Goal: Find specific page/section: Find specific page/section

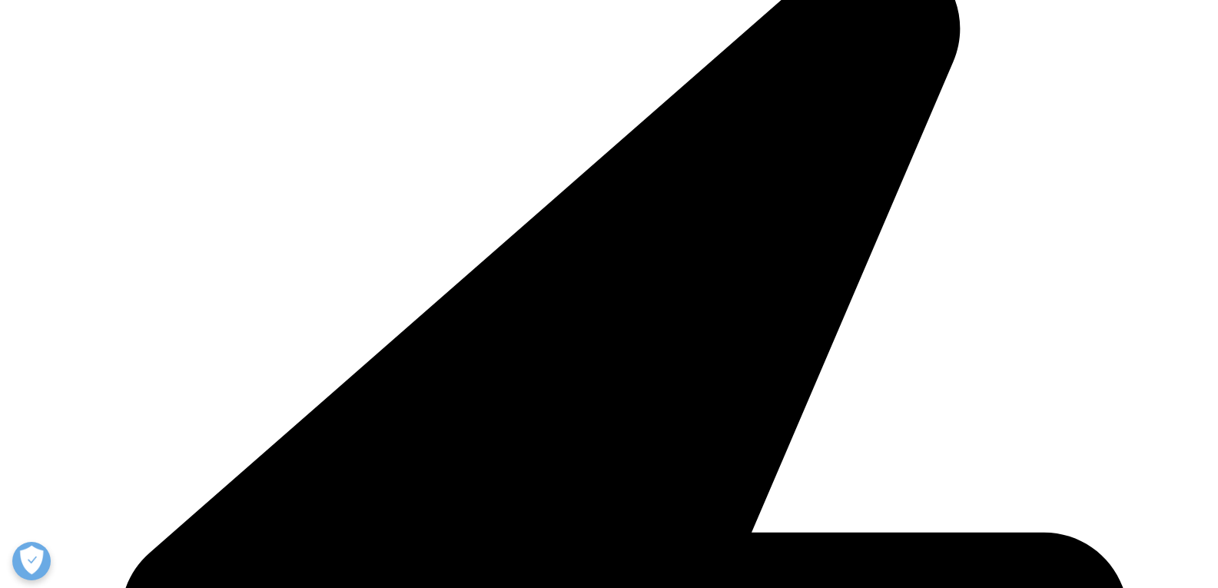
scroll to position [1777, 0]
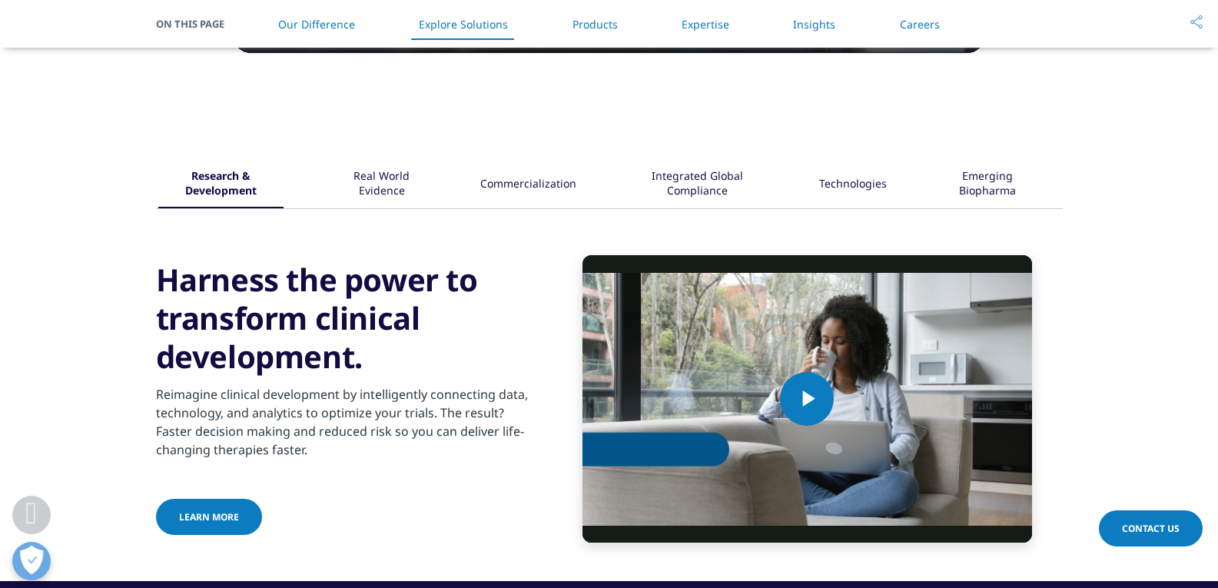
click at [925, 23] on link "Careers" at bounding box center [920, 24] width 40 height 15
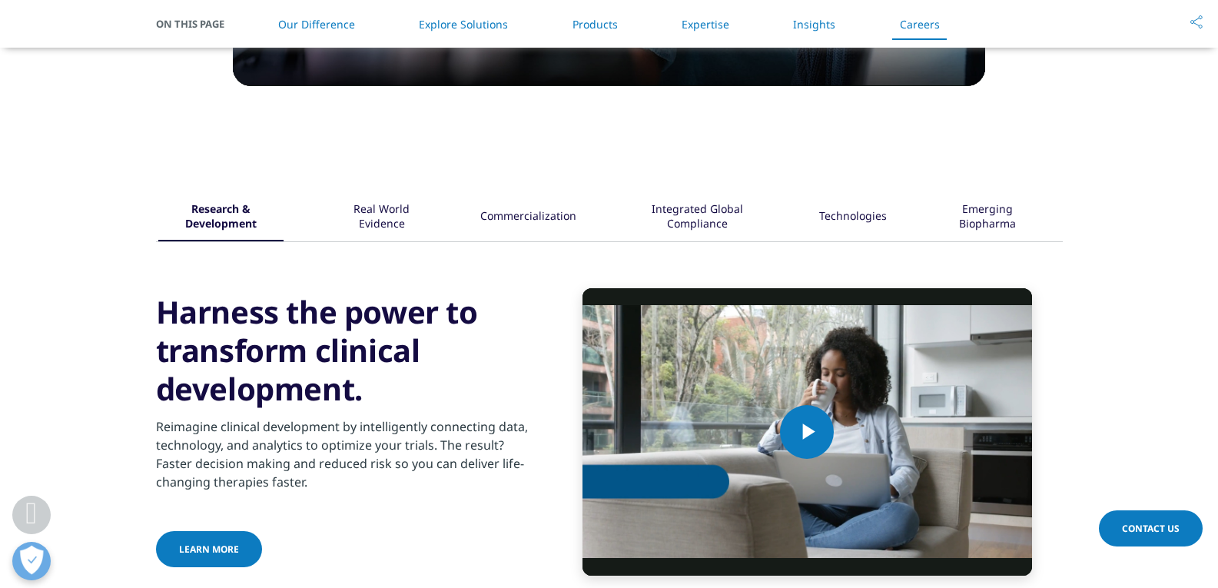
click at [917, 28] on link "Careers" at bounding box center [920, 24] width 40 height 15
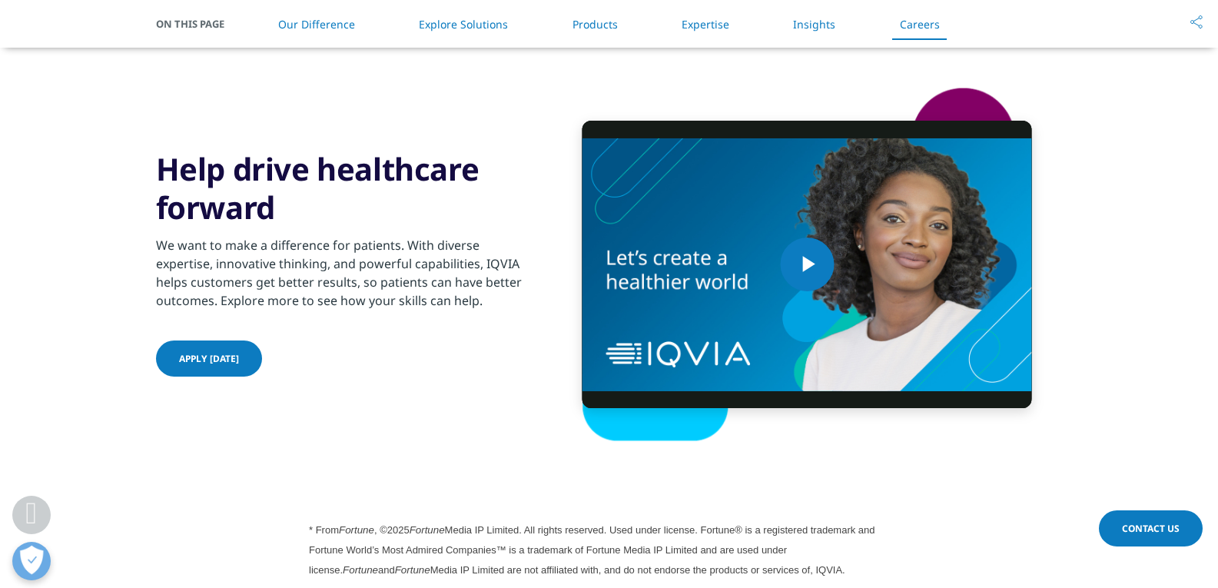
click at [359, 331] on div "Help drive healthcare forward We want to make a difference for patients. With d…" at bounding box center [342, 265] width 373 height 230
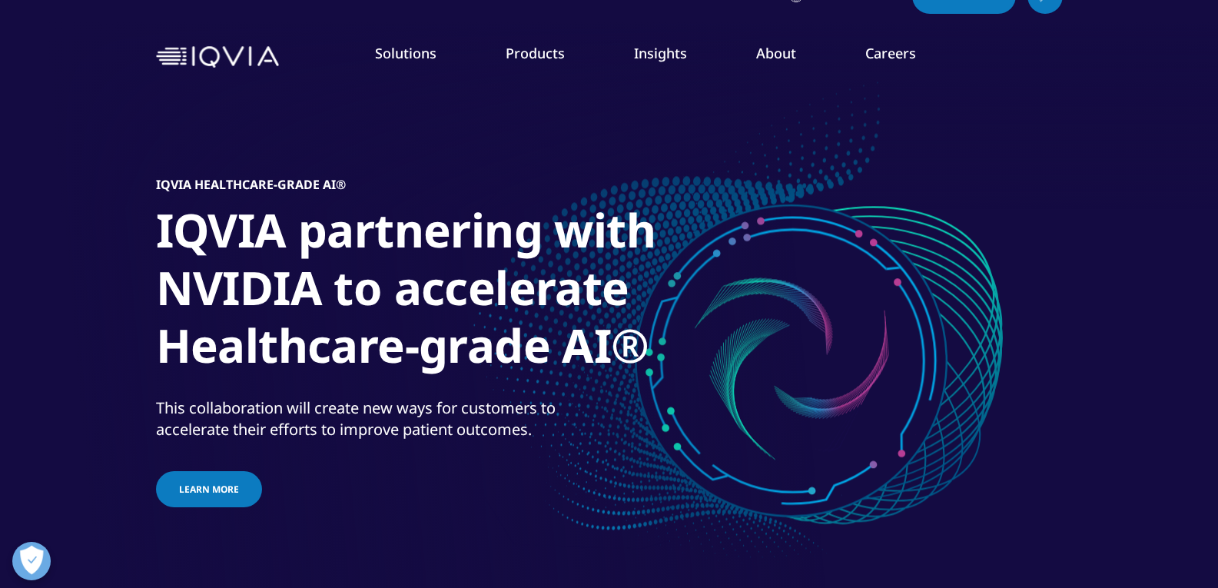
scroll to position [0, 0]
